Goal: Transaction & Acquisition: Purchase product/service

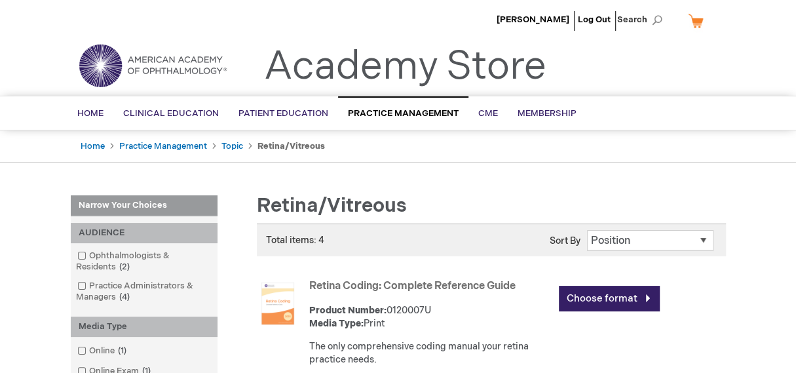
click at [241, 140] on li "Topic" at bounding box center [239, 146] width 34 height 12
click at [234, 142] on link "Topic" at bounding box center [233, 146] width 22 height 10
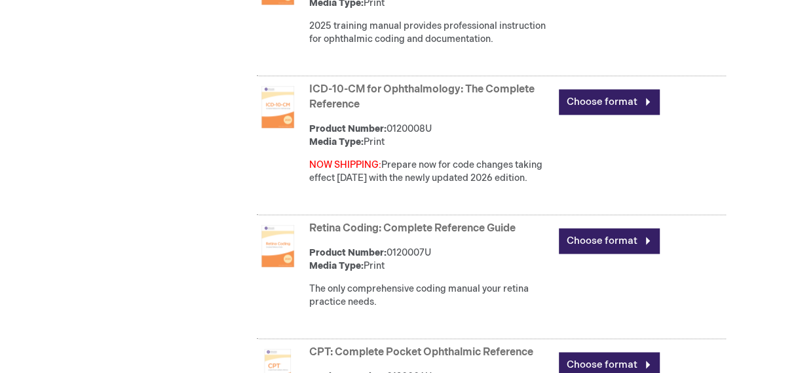
scroll to position [918, 0]
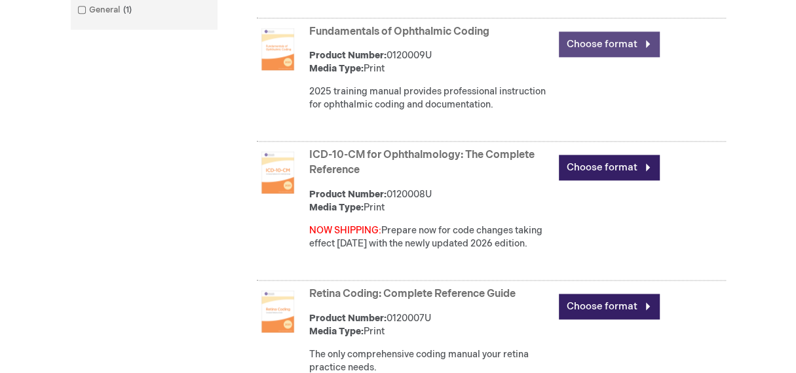
click at [651, 39] on link "Choose format" at bounding box center [609, 44] width 101 height 26
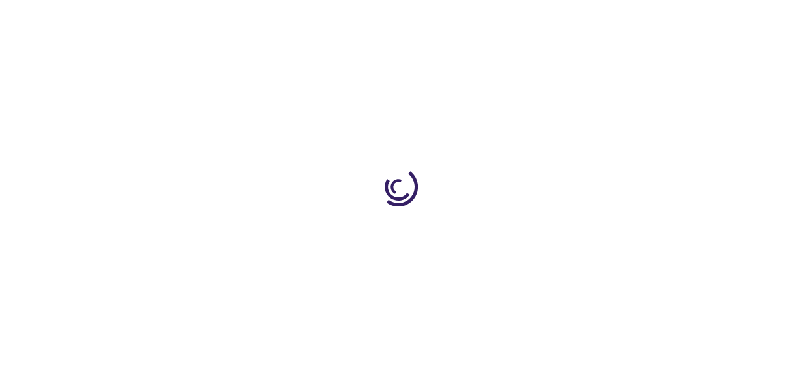
type input "0"
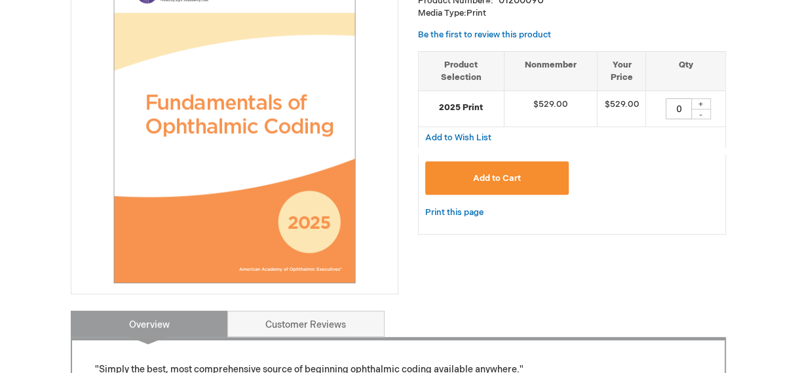
scroll to position [262, 0]
